Goal: Information Seeking & Learning: Check status

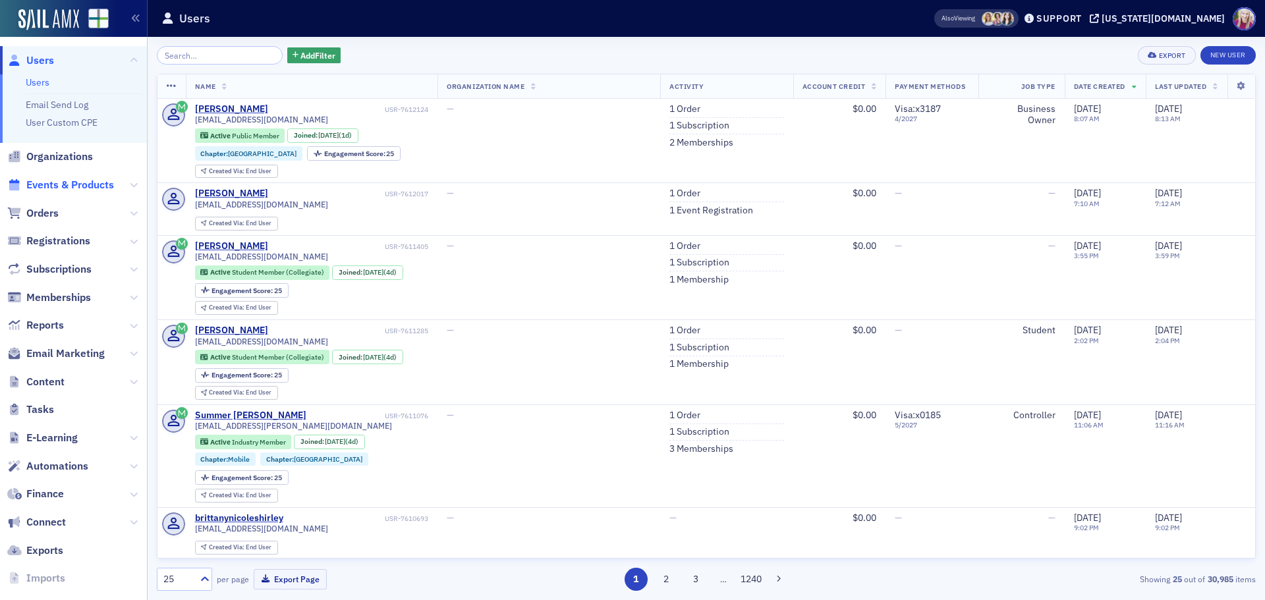
click at [61, 183] on span "Events & Products" at bounding box center [70, 185] width 88 height 15
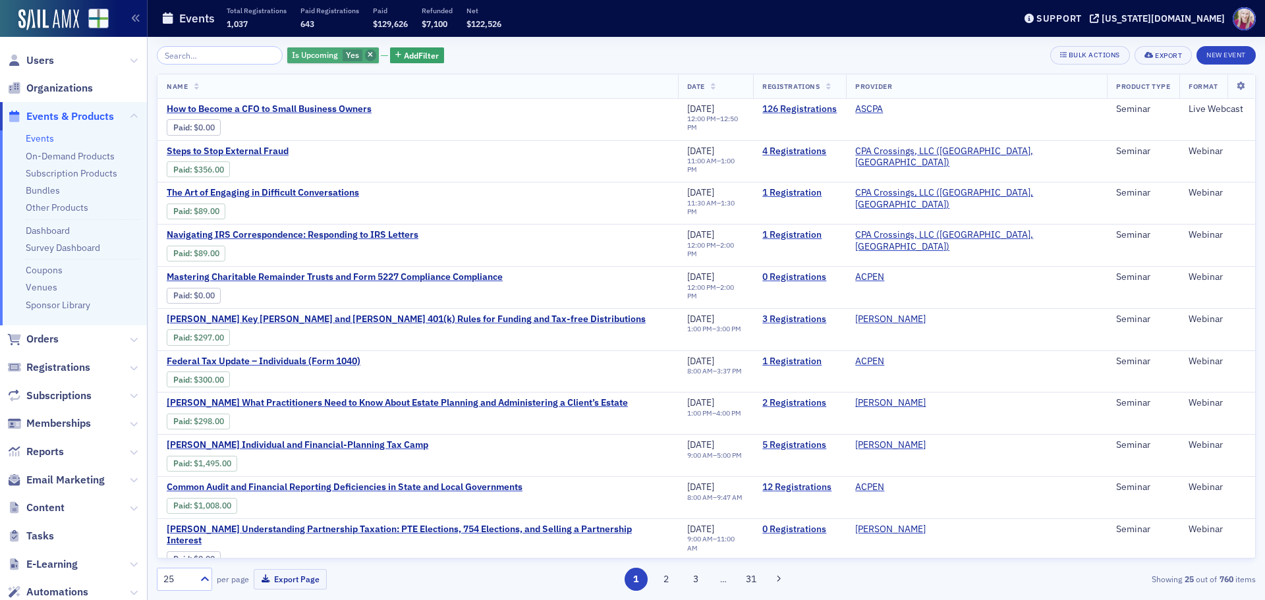
click at [368, 57] on icon "button" at bounding box center [370, 55] width 5 height 7
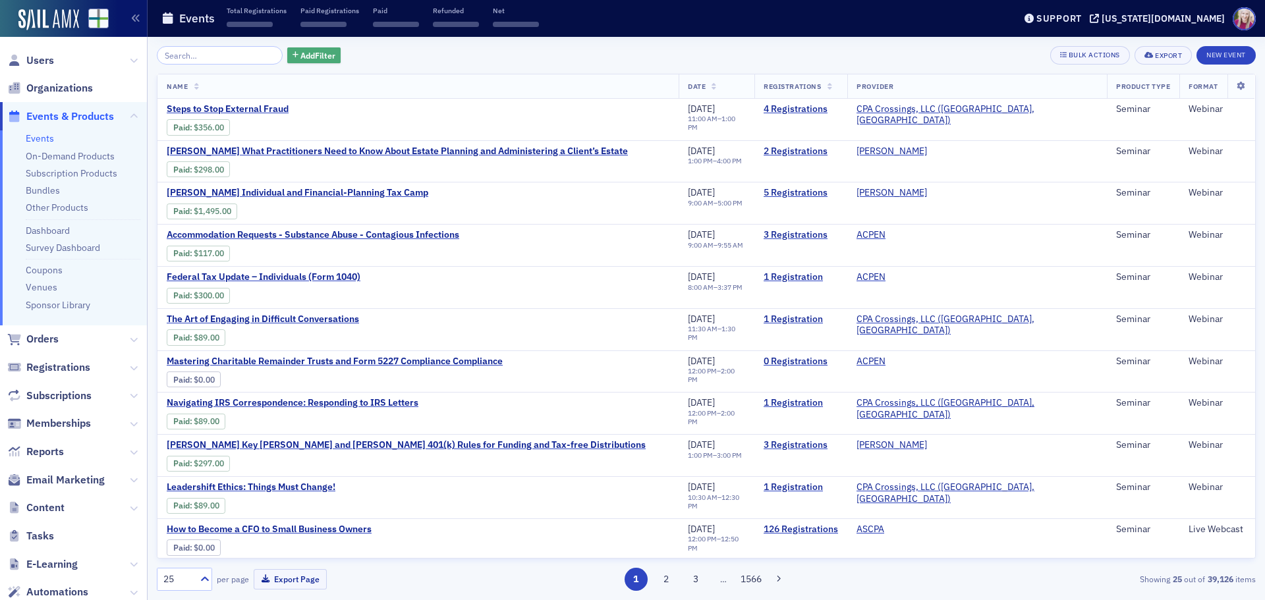
click at [293, 53] on icon "button" at bounding box center [296, 55] width 6 height 7
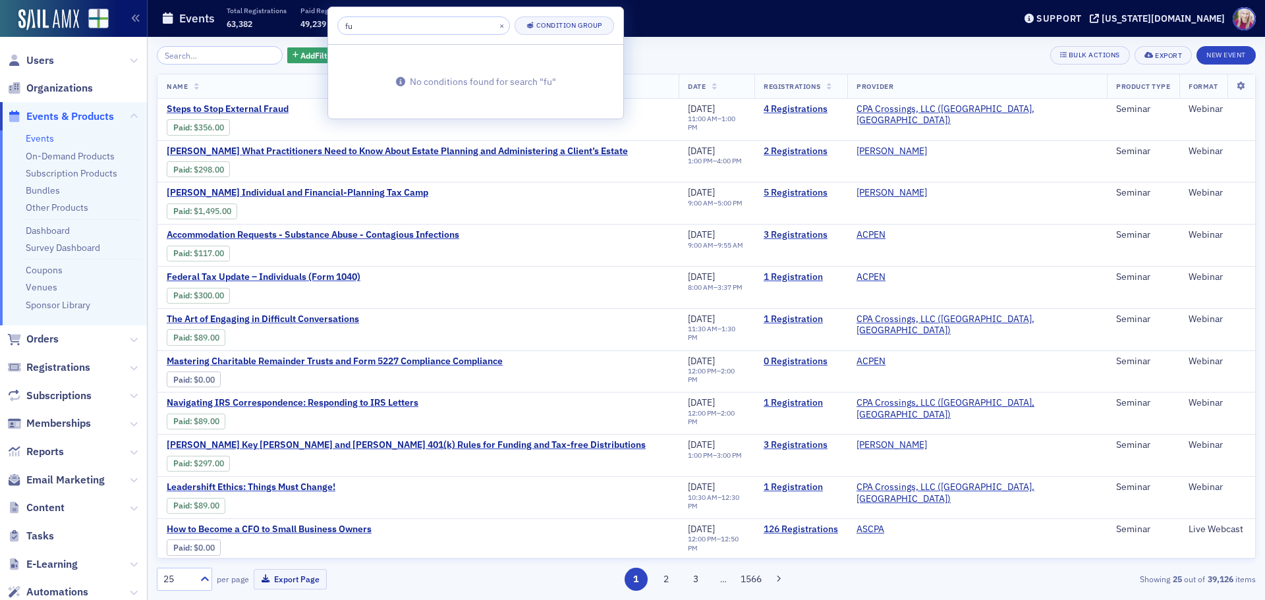
type input "f"
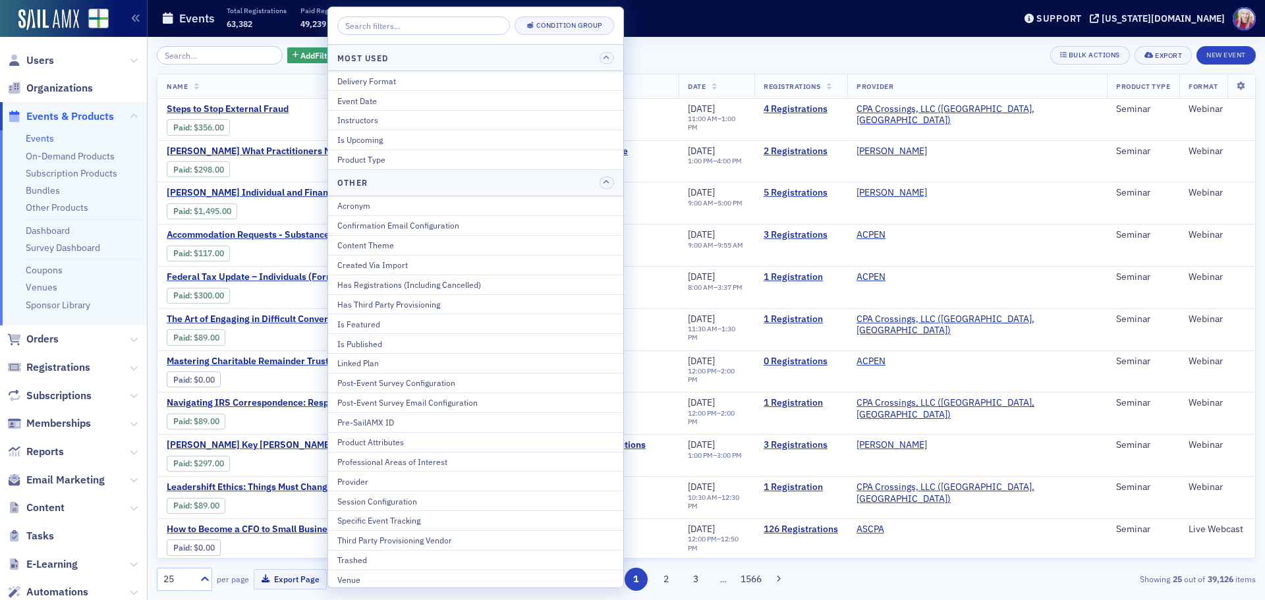
click at [673, 56] on div "Add Filter Bulk Actions Export New Event" at bounding box center [706, 55] width 1099 height 18
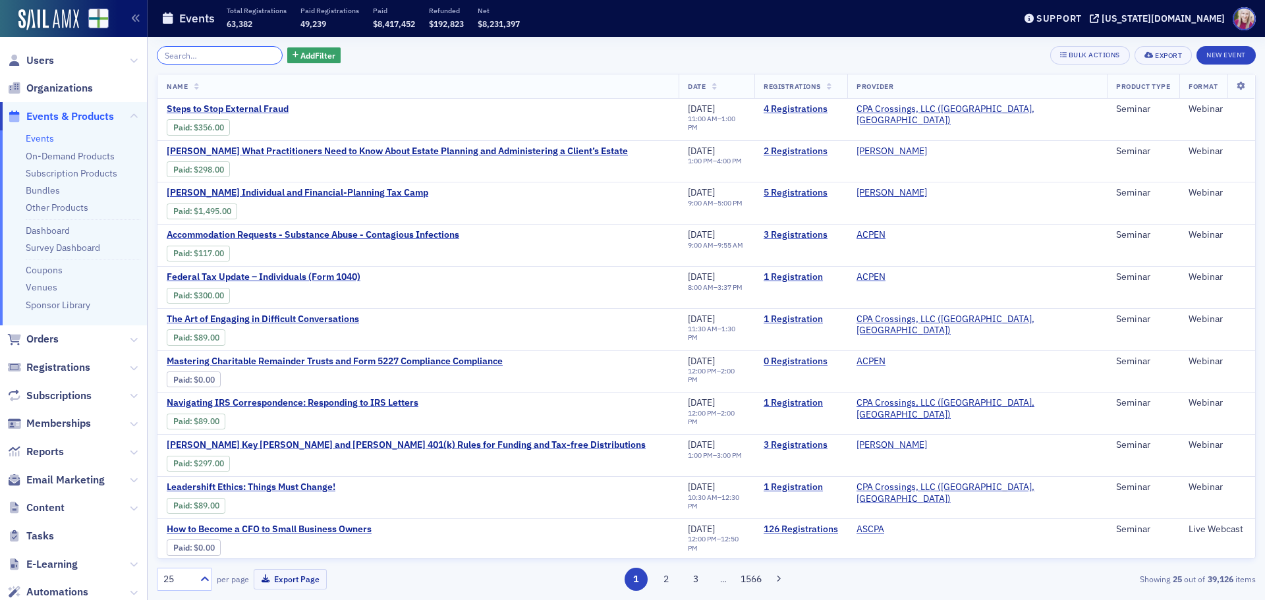
click at [210, 53] on input "search" at bounding box center [220, 55] width 126 height 18
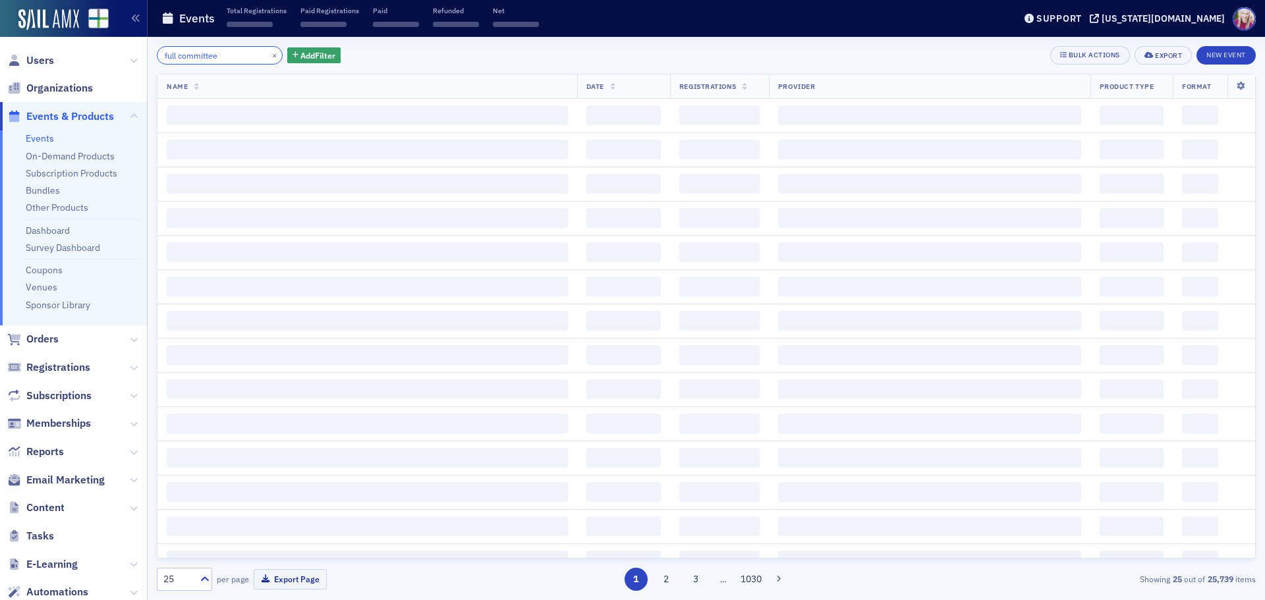
type input "full committee"
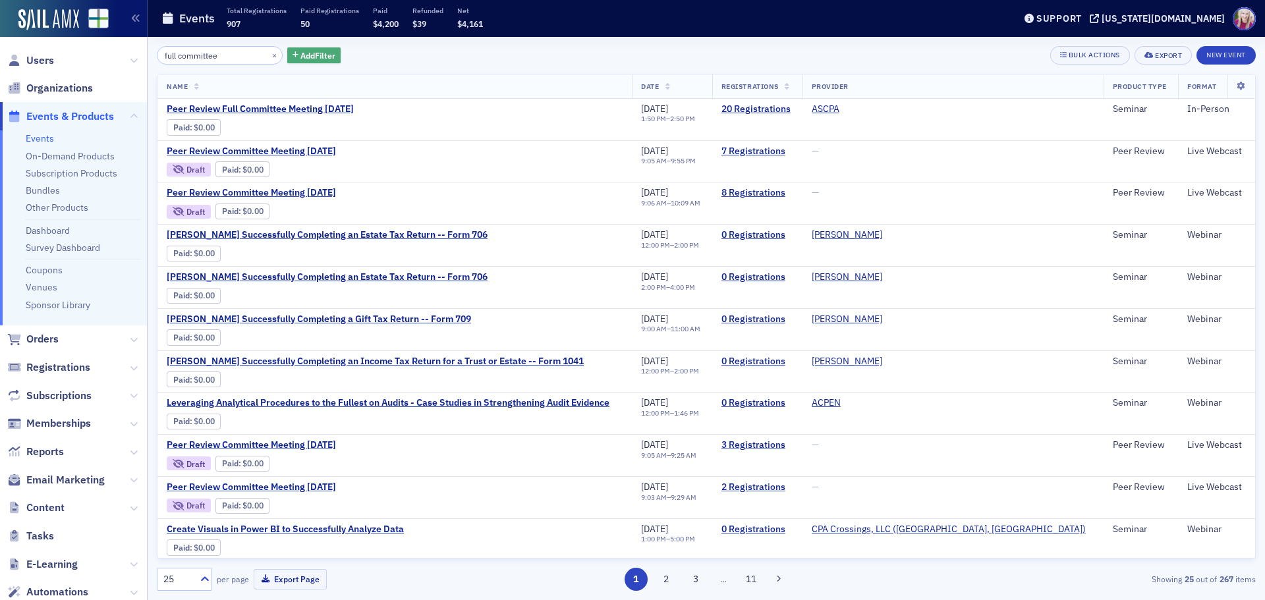
click at [287, 51] on button "Add Filter" at bounding box center [314, 55] width 54 height 16
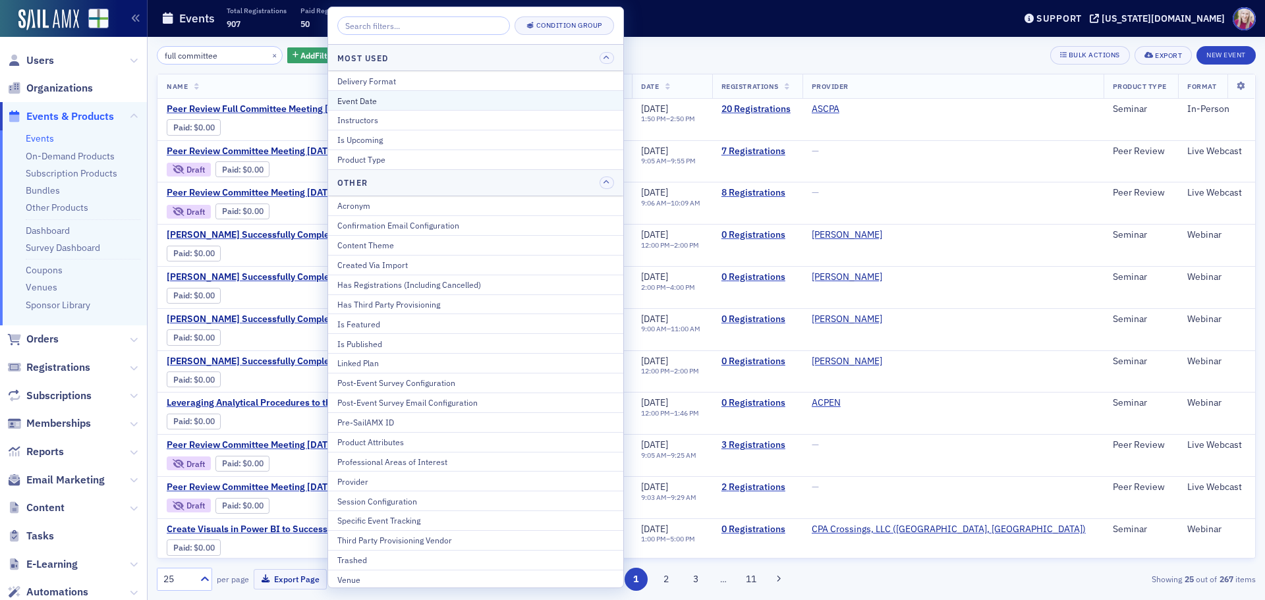
click at [364, 100] on div "Event Date" at bounding box center [475, 101] width 277 height 12
select select "8"
select select "2025"
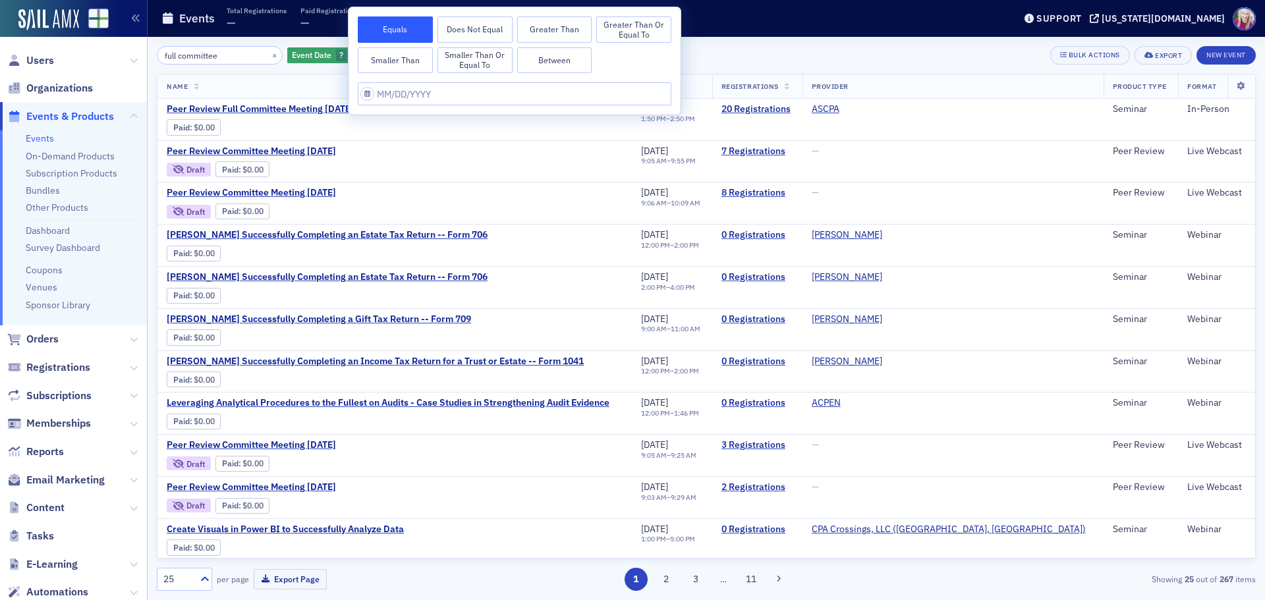
click at [556, 54] on button "Between" at bounding box center [554, 60] width 75 height 26
select select "8"
select select "2025"
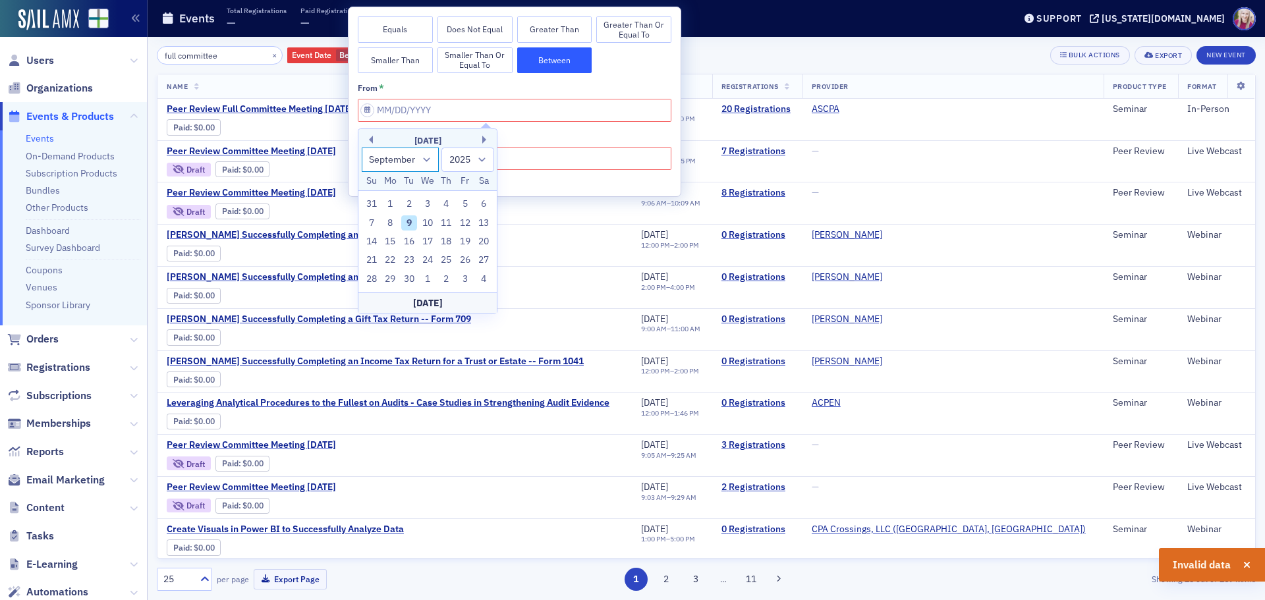
click at [424, 154] on select "January February March April May June July August September October November De…" at bounding box center [401, 160] width 78 height 24
select select "6"
click at [362, 148] on select "January February March April May June July August September October November De…" at bounding box center [401, 160] width 78 height 24
click at [479, 156] on select "1900 1901 1902 1903 1904 1905 1906 1907 1908 1909 1910 1911 1912 1913 1914 1915…" at bounding box center [468, 160] width 53 height 24
select select "2023"
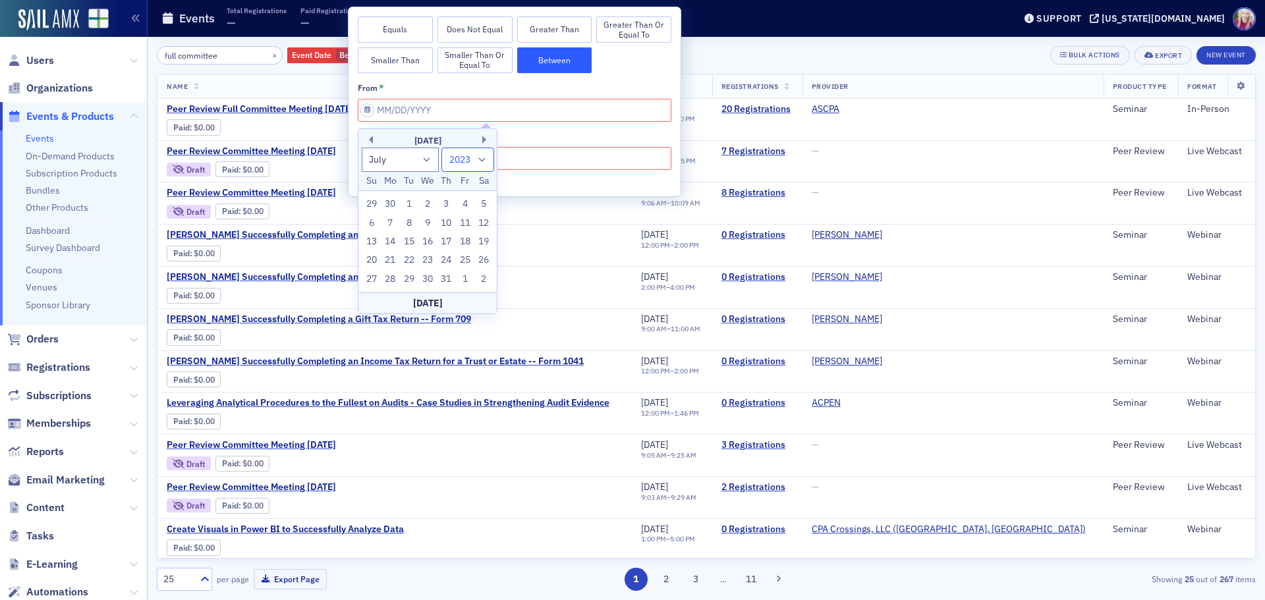
click at [442, 148] on select "1900 1901 1902 1903 1904 1905 1906 1907 1908 1909 1910 1911 1912 1913 1914 1915…" at bounding box center [468, 160] width 53 height 24
click at [486, 206] on div "1" at bounding box center [484, 204] width 16 height 16
type input "[DATE]"
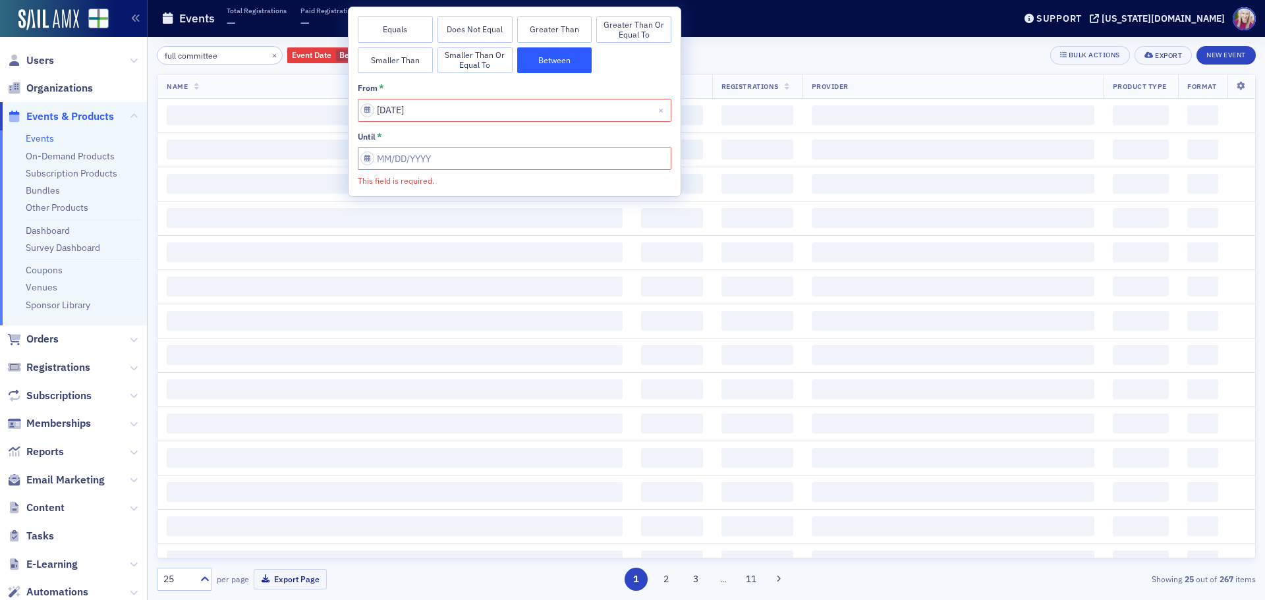
click at [391, 163] on input "This field is required." at bounding box center [515, 158] width 314 height 23
select select "8"
select select "2025"
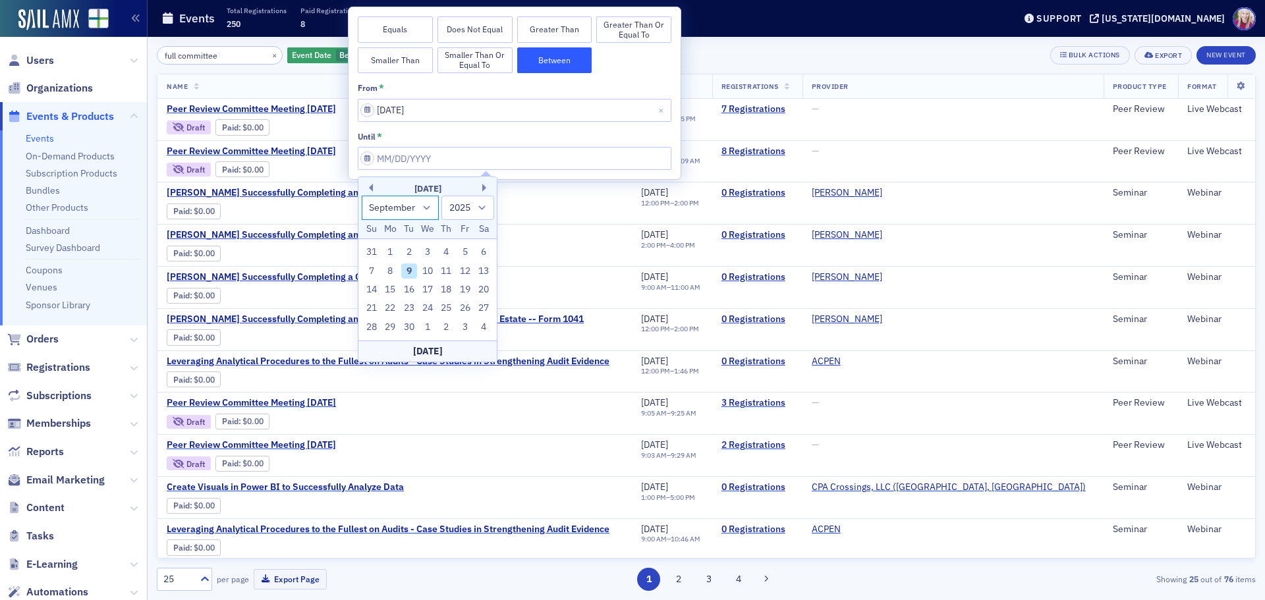
click at [426, 207] on select "January February March April May June July August September October November De…" at bounding box center [401, 208] width 78 height 24
select select "6"
click at [362, 196] on select "January February March April May June July August September October November De…" at bounding box center [401, 208] width 78 height 24
click at [488, 206] on select "2023 2024 2025 2026 2027 2028 2029 2030 2031 2032 2033 2034 2035 2036 2037 2038…" at bounding box center [468, 208] width 53 height 24
select select "2023"
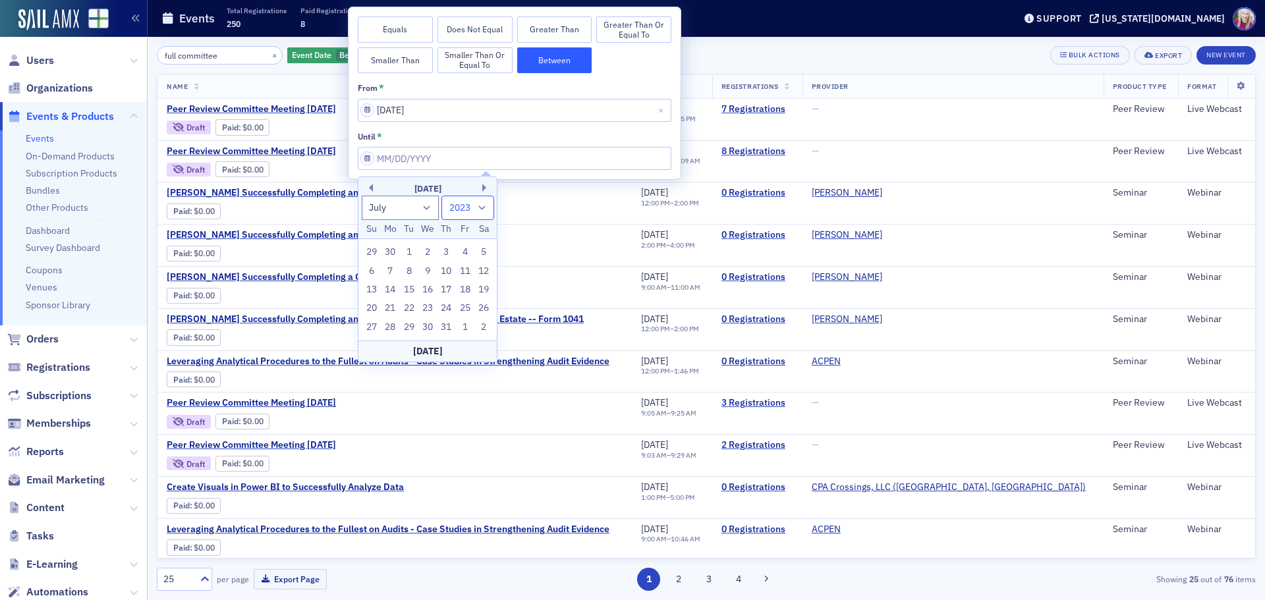
click at [442, 196] on select "2023 2024 2025 2026 2027 2028 2029 2030 2031 2032 2033 2034 2035 2036 2037 2038…" at bounding box center [468, 208] width 53 height 24
click at [386, 303] on div "17" at bounding box center [390, 309] width 16 height 16
type input "[DATE]"
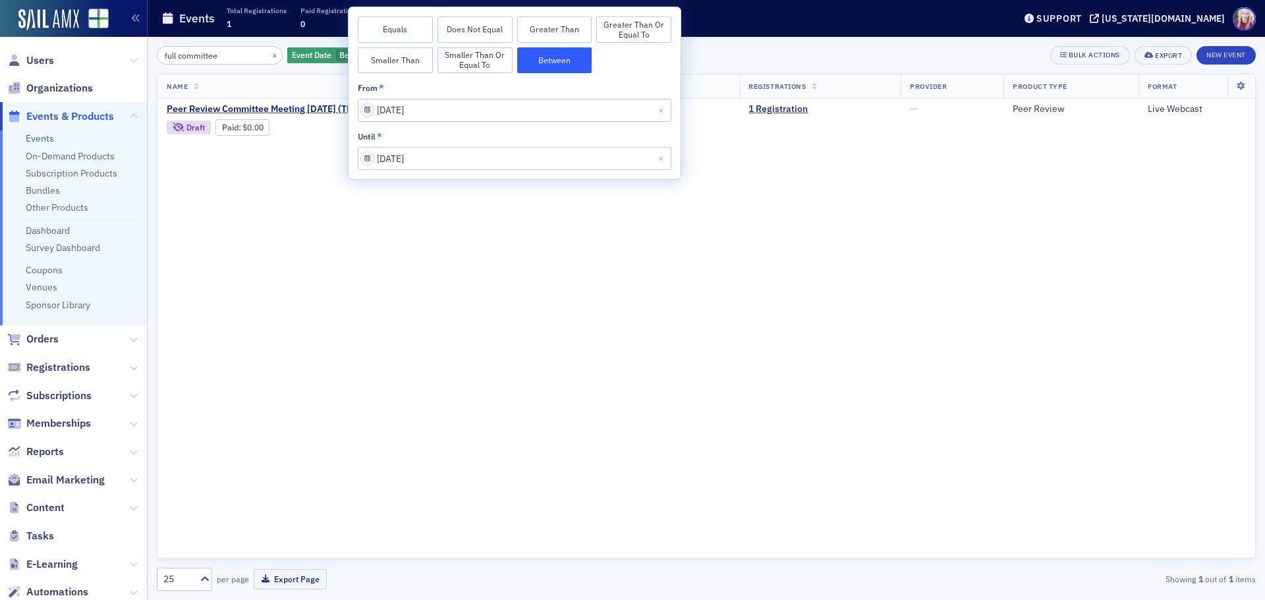
drag, startPoint x: 262, startPoint y: 229, endPoint x: 277, endPoint y: 199, distance: 33.6
click at [264, 229] on div "Name Date Registrations Provider Product Type Format Peer Review Committee Meet…" at bounding box center [706, 316] width 1099 height 485
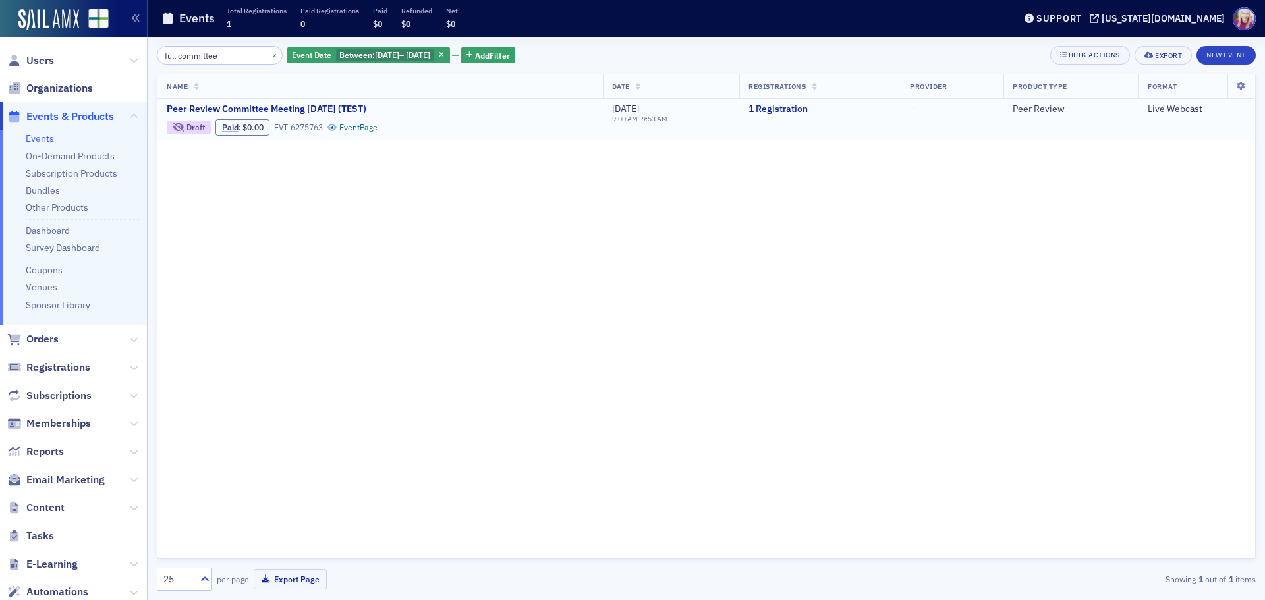
click at [218, 106] on span "Peer Review Committee Meeting [DATE] (TEST)" at bounding box center [277, 109] width 221 height 12
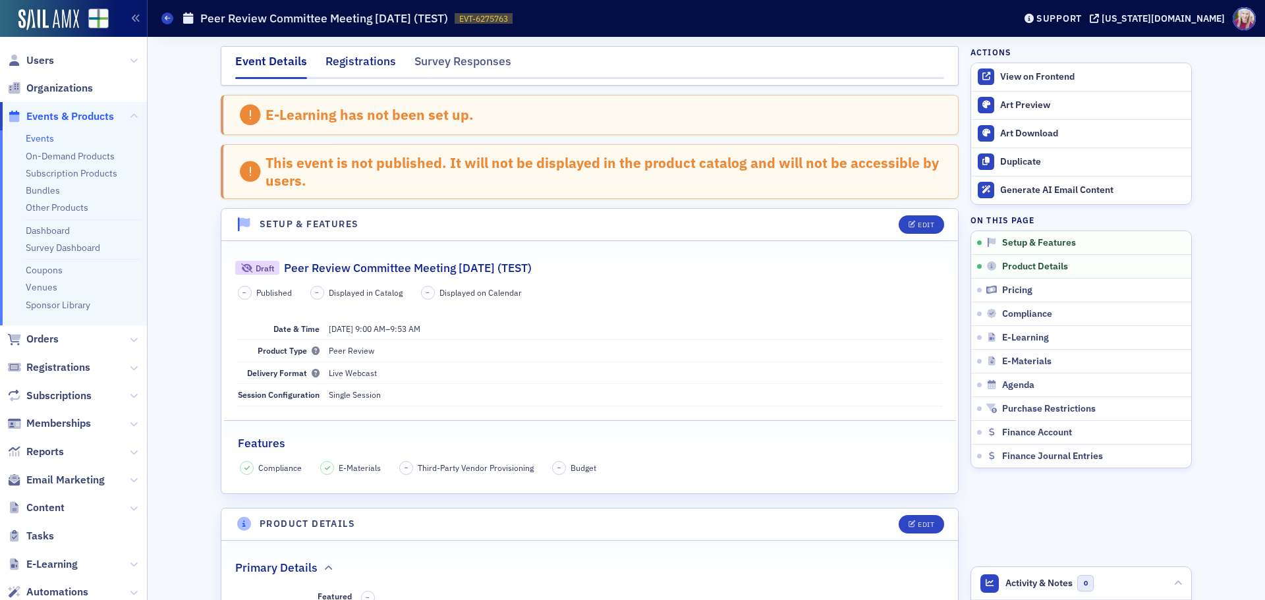
click at [357, 64] on div "Registrations" at bounding box center [361, 65] width 71 height 24
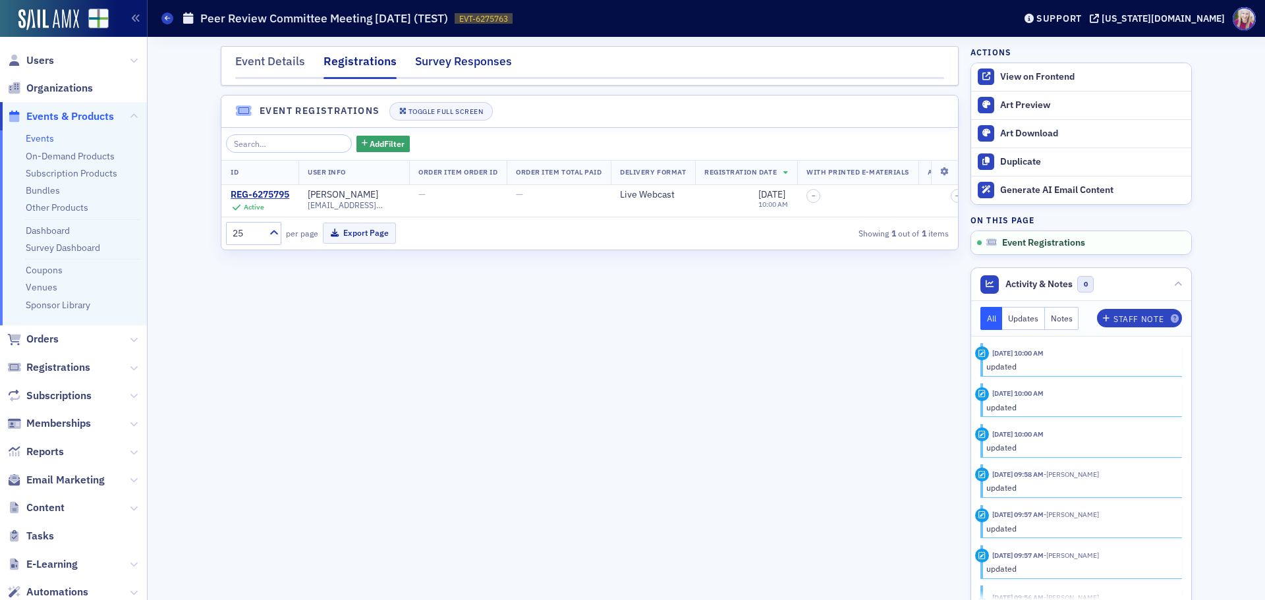
click at [457, 65] on div "Survey Responses" at bounding box center [463, 65] width 97 height 24
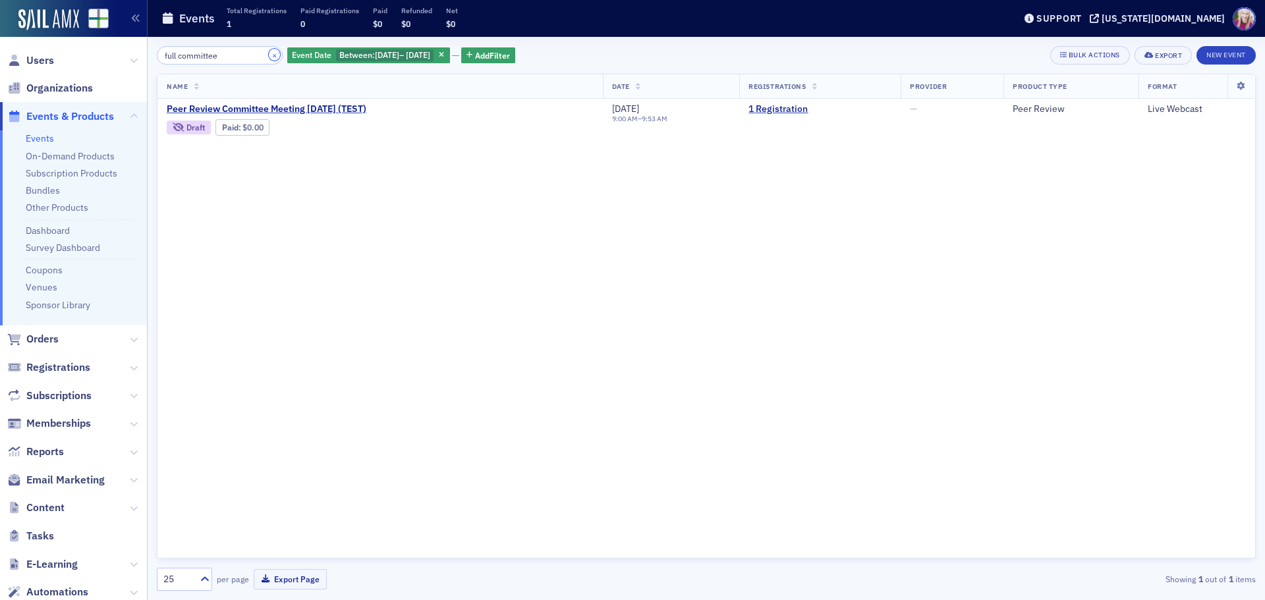
click at [269, 55] on button "×" at bounding box center [275, 55] width 12 height 12
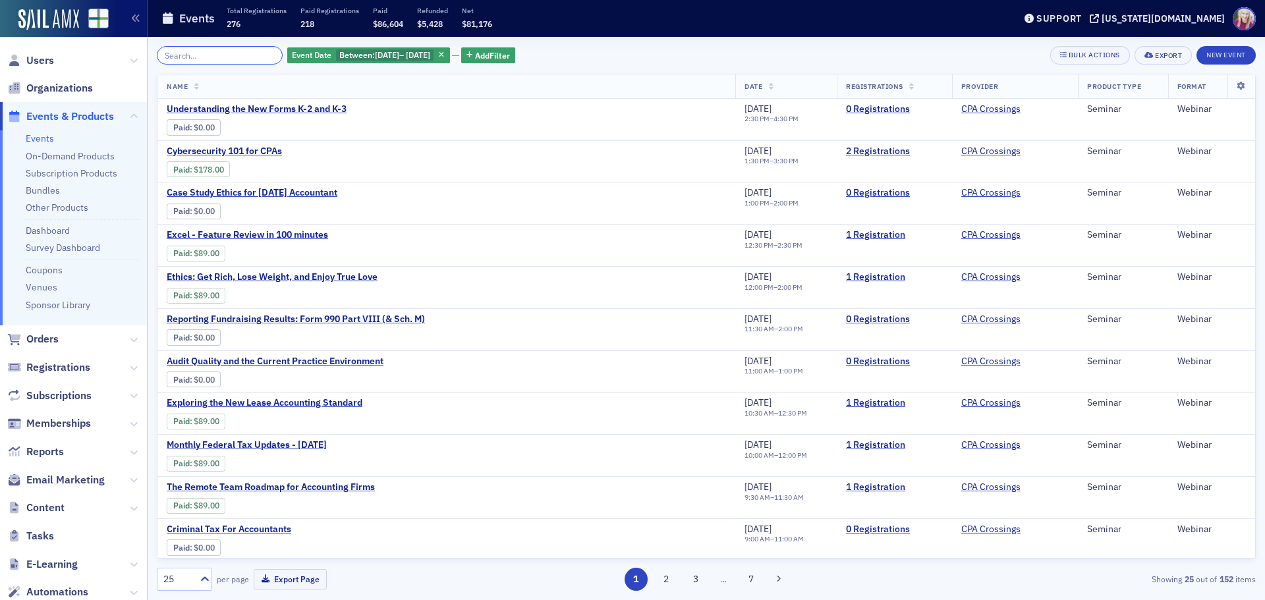
click at [233, 52] on input "search" at bounding box center [220, 55] width 126 height 18
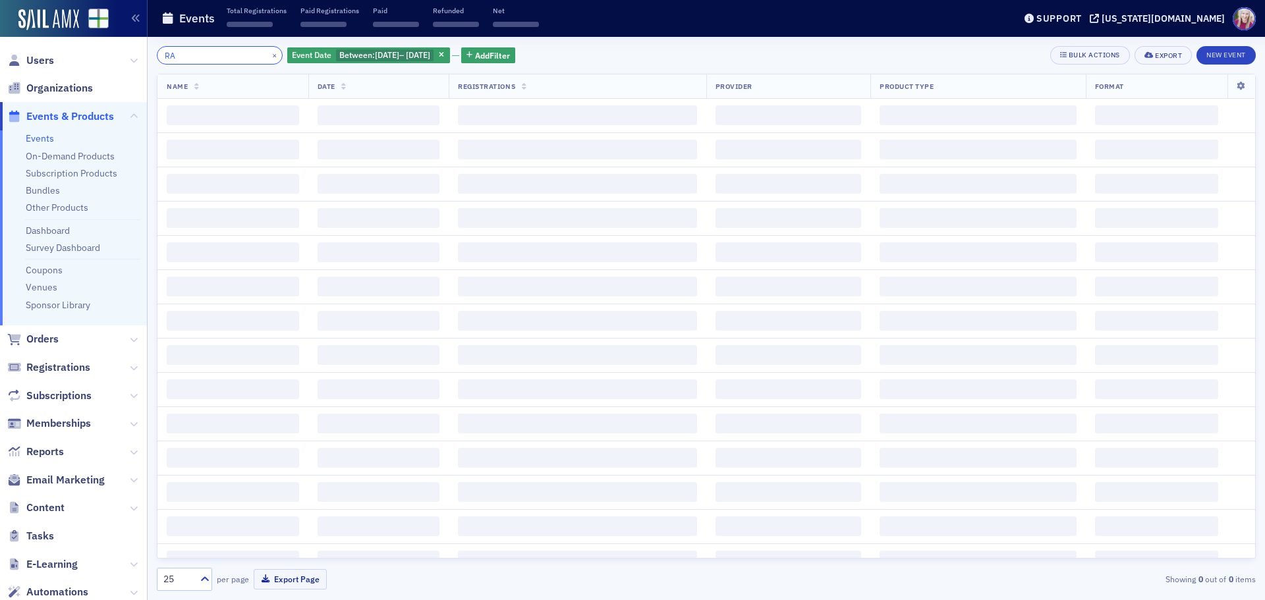
type input "R"
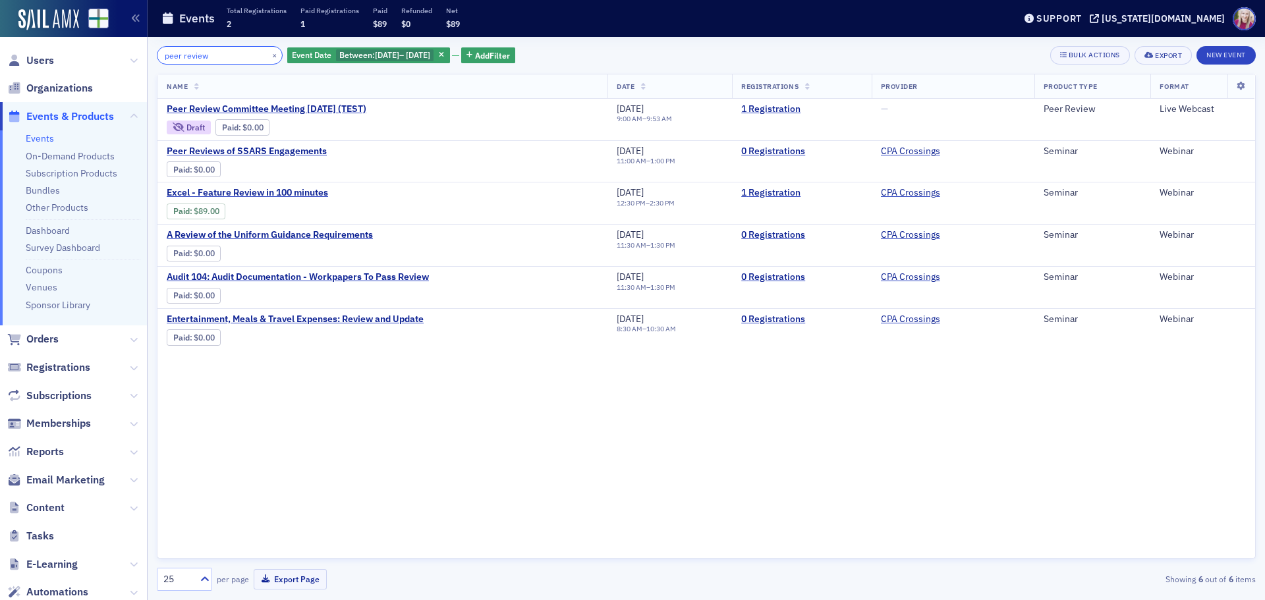
type input "peer review"
